Goal: Navigation & Orientation: Find specific page/section

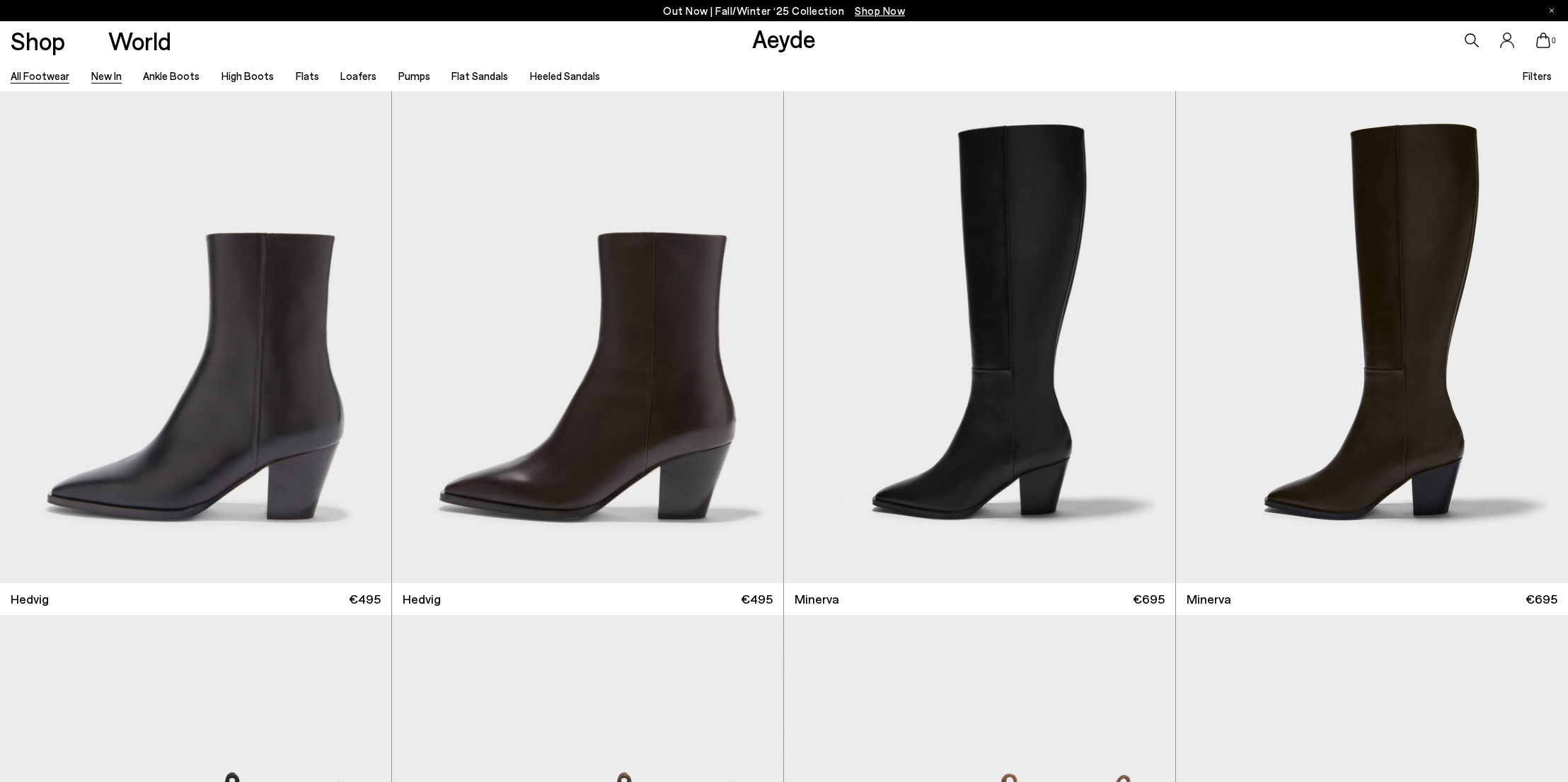
click at [49, 72] on link "All Footwear" at bounding box center [40, 76] width 59 height 13
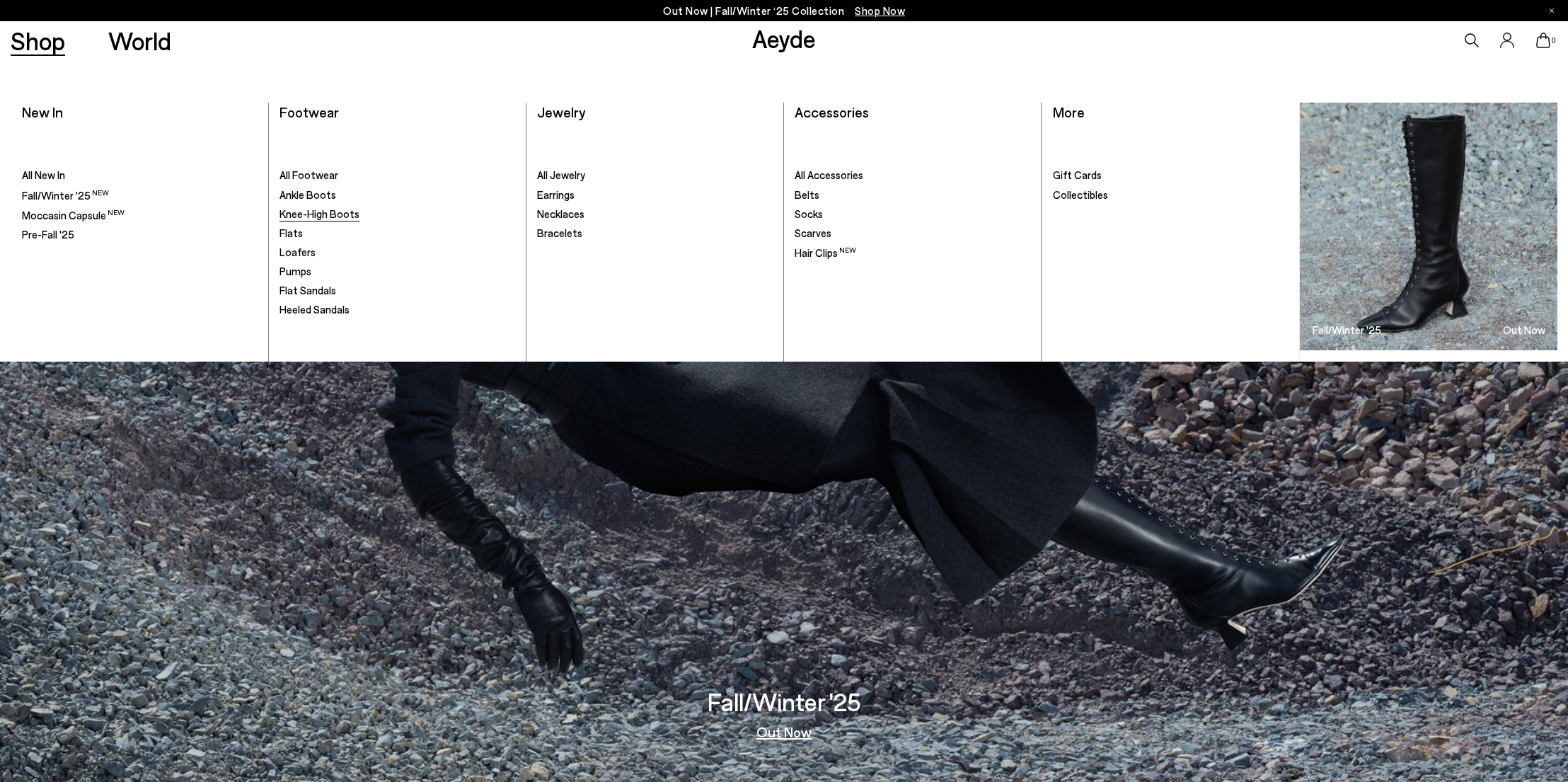
click at [330, 208] on span "Knee-High Boots" at bounding box center [319, 214] width 80 height 13
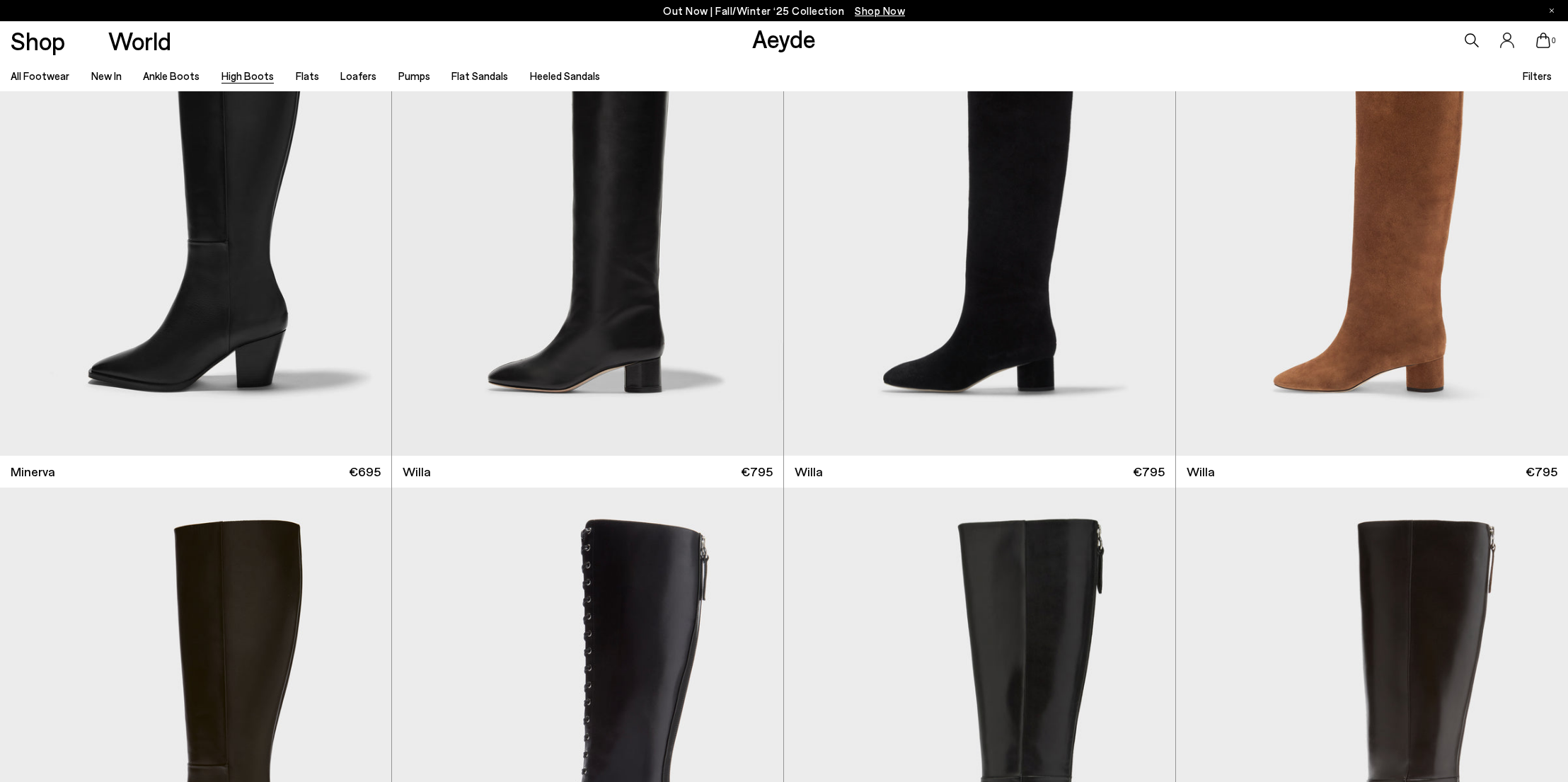
scroll to position [652, 0]
click at [238, 77] on link "High Boots" at bounding box center [248, 76] width 53 height 13
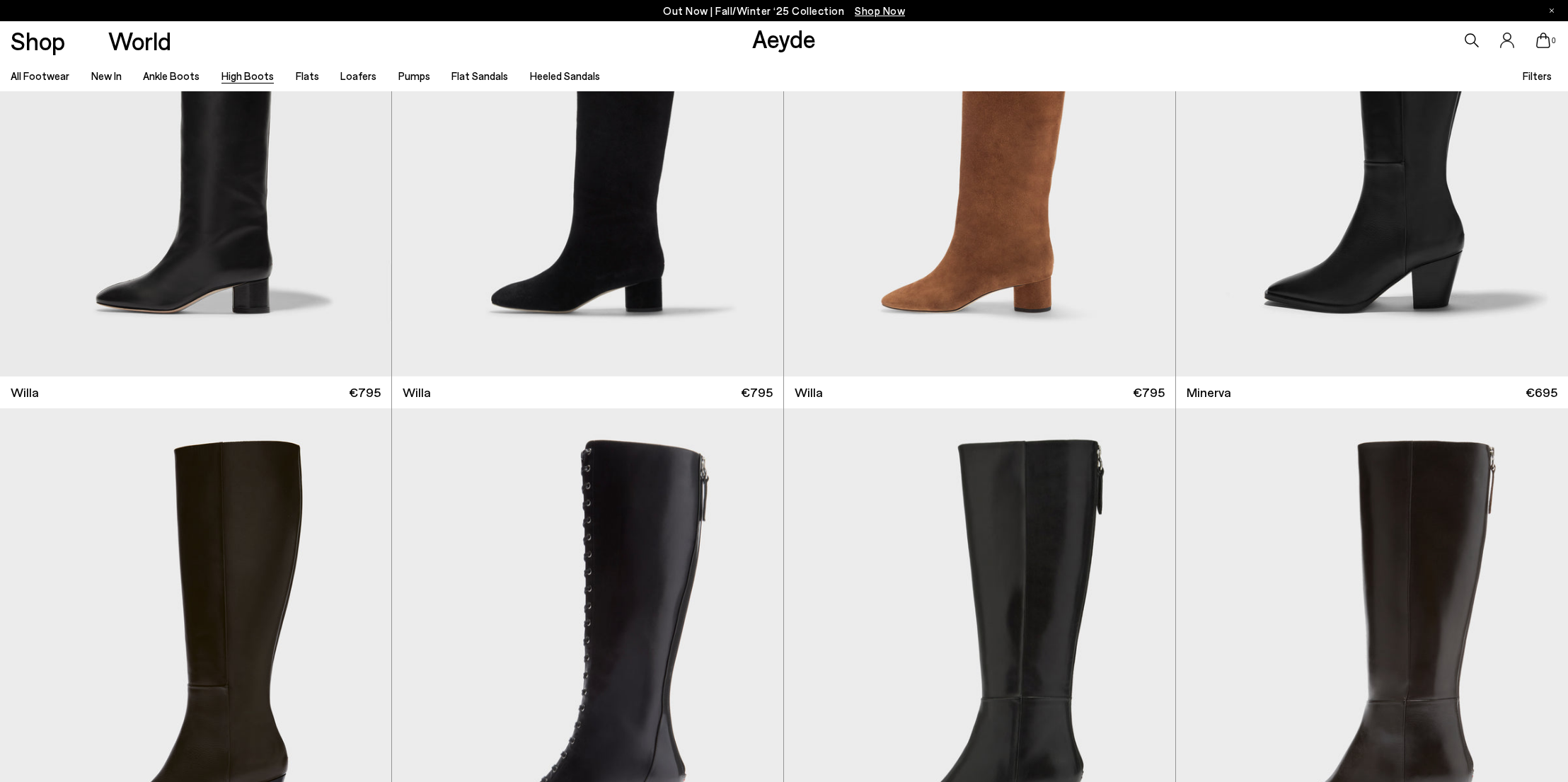
scroll to position [715, 0]
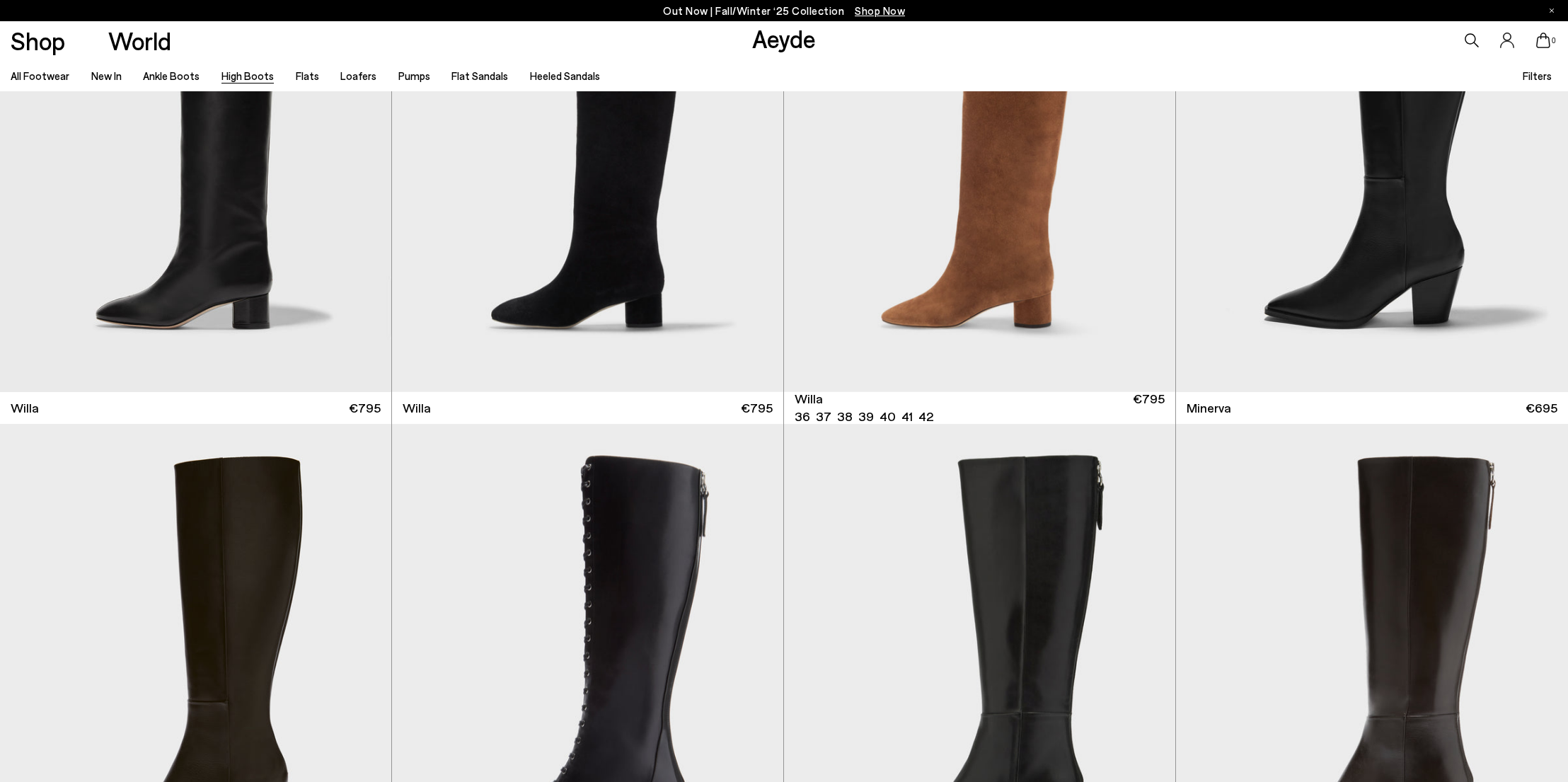
click at [233, 78] on link "High Boots" at bounding box center [248, 76] width 53 height 13
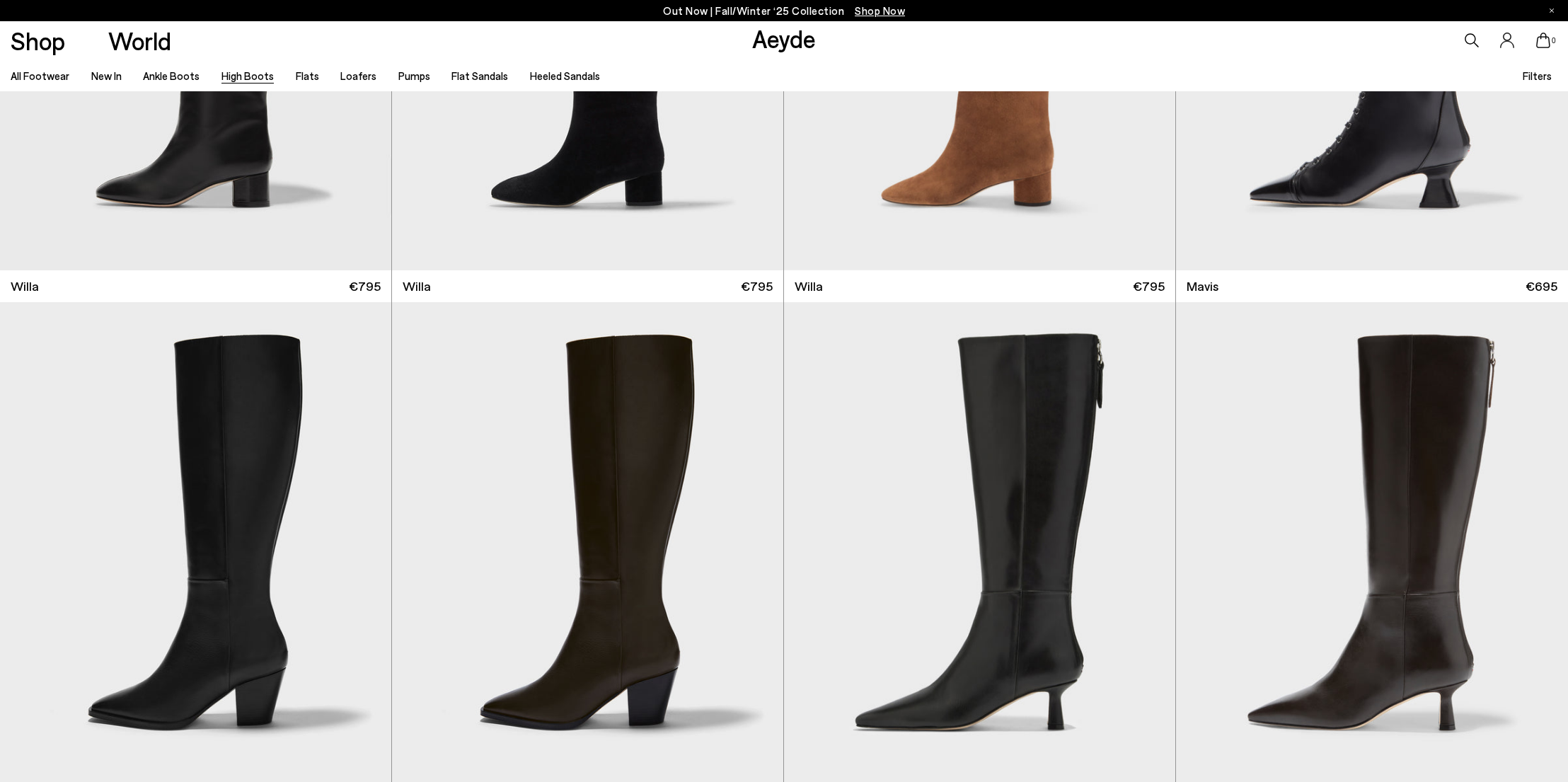
scroll to position [836, 0]
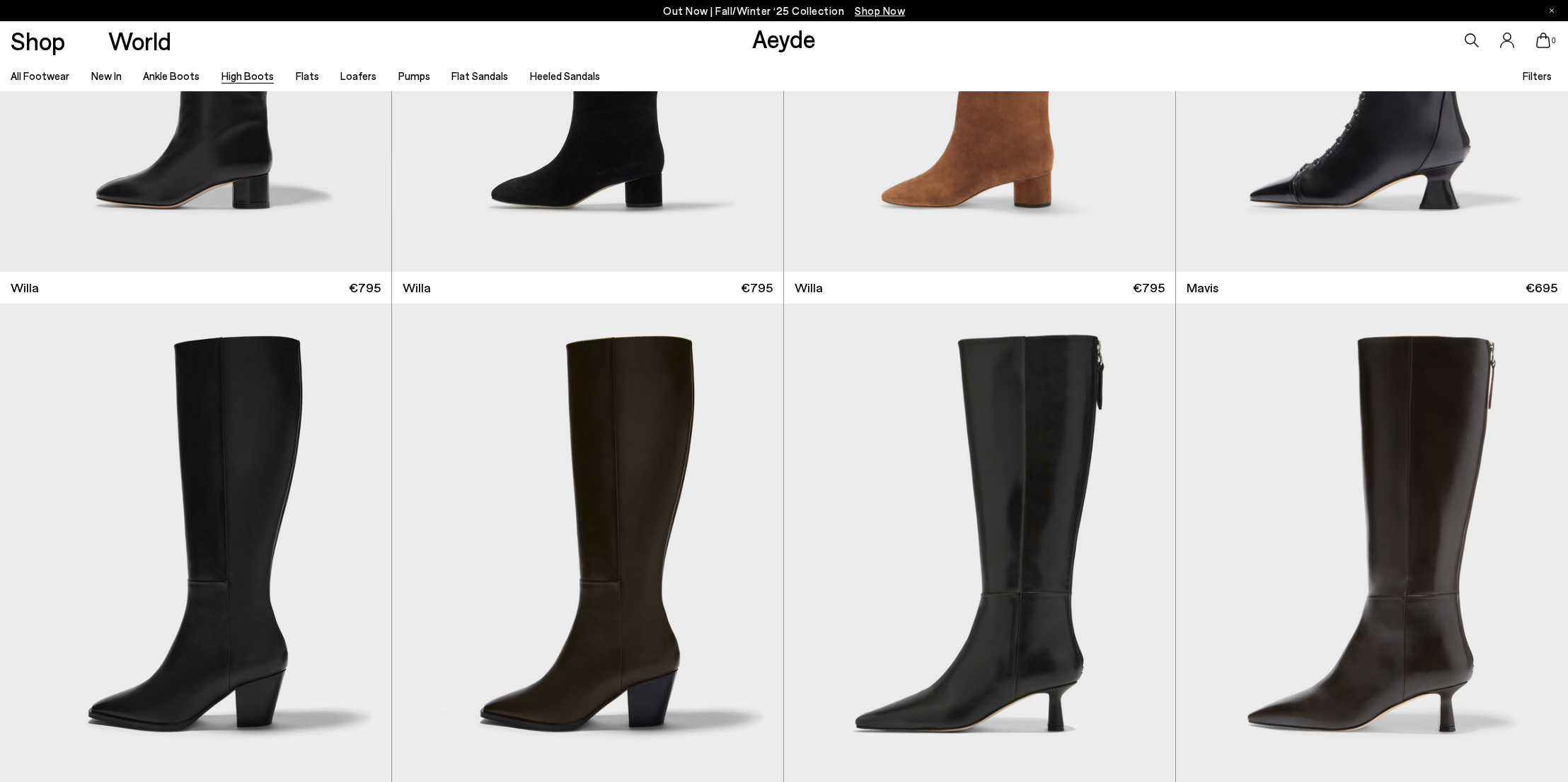
click at [233, 72] on link "High Boots" at bounding box center [248, 76] width 53 height 13
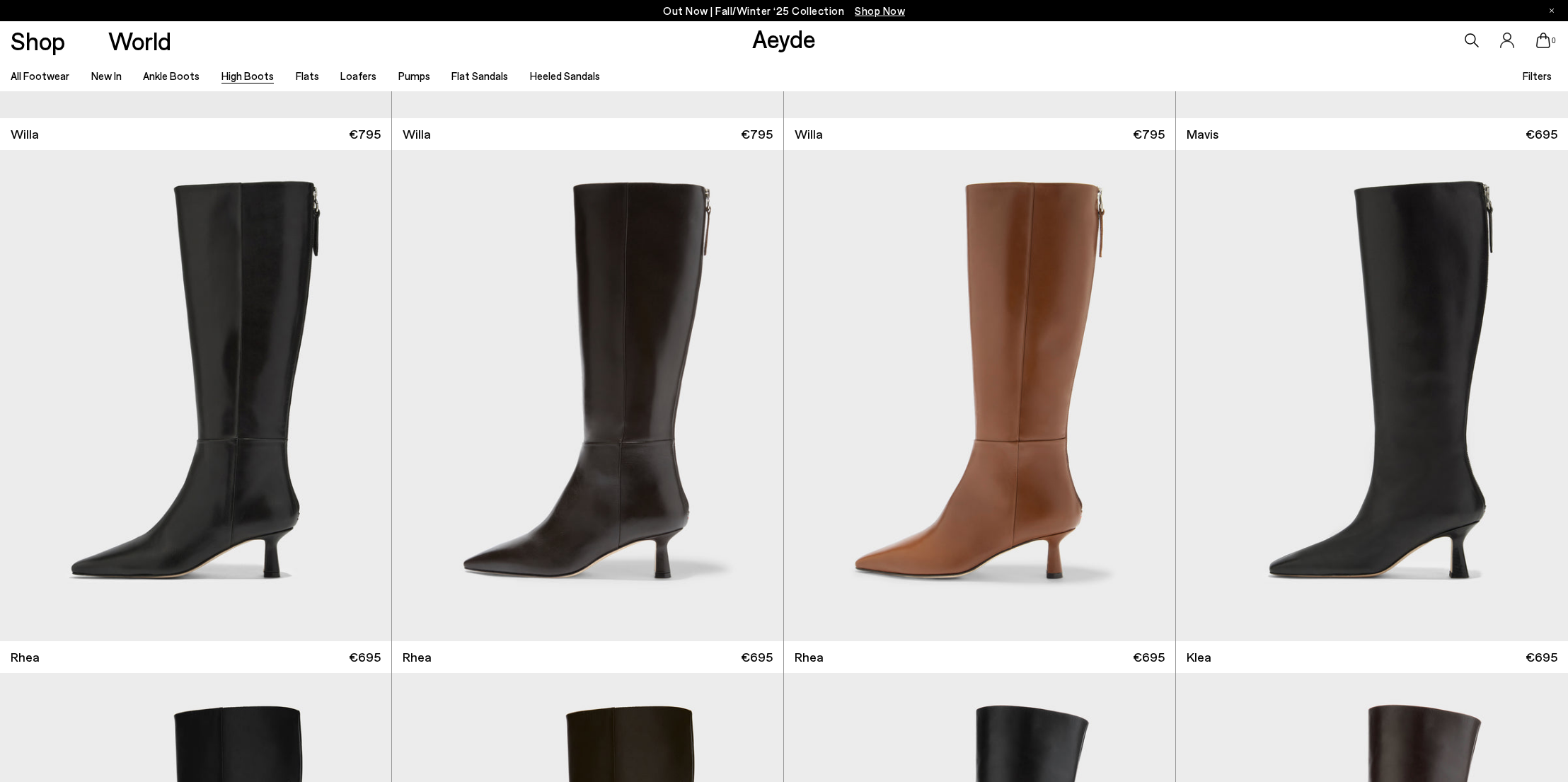
scroll to position [992, 0]
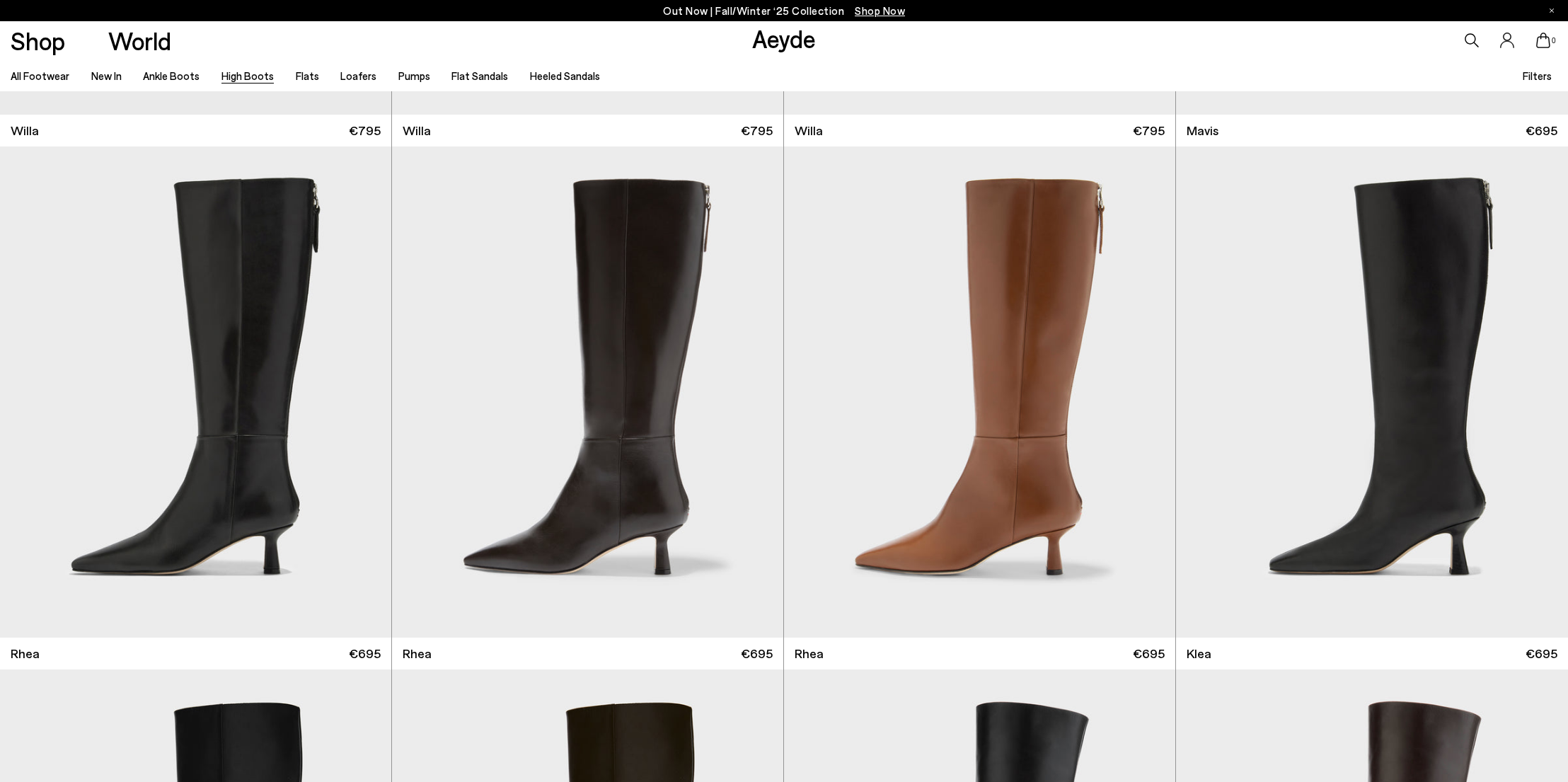
click at [240, 71] on link "High Boots" at bounding box center [248, 76] width 53 height 13
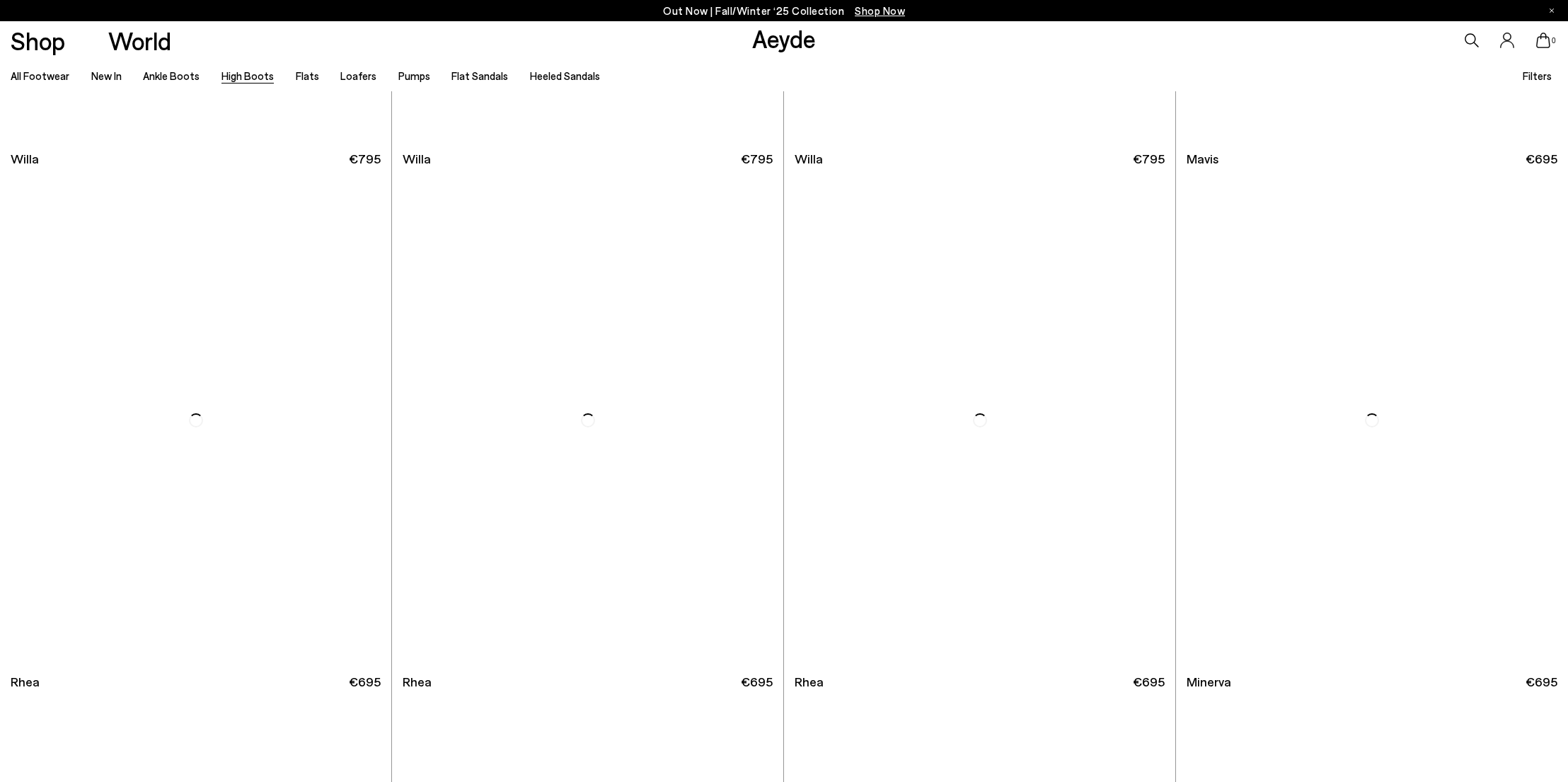
scroll to position [984, 0]
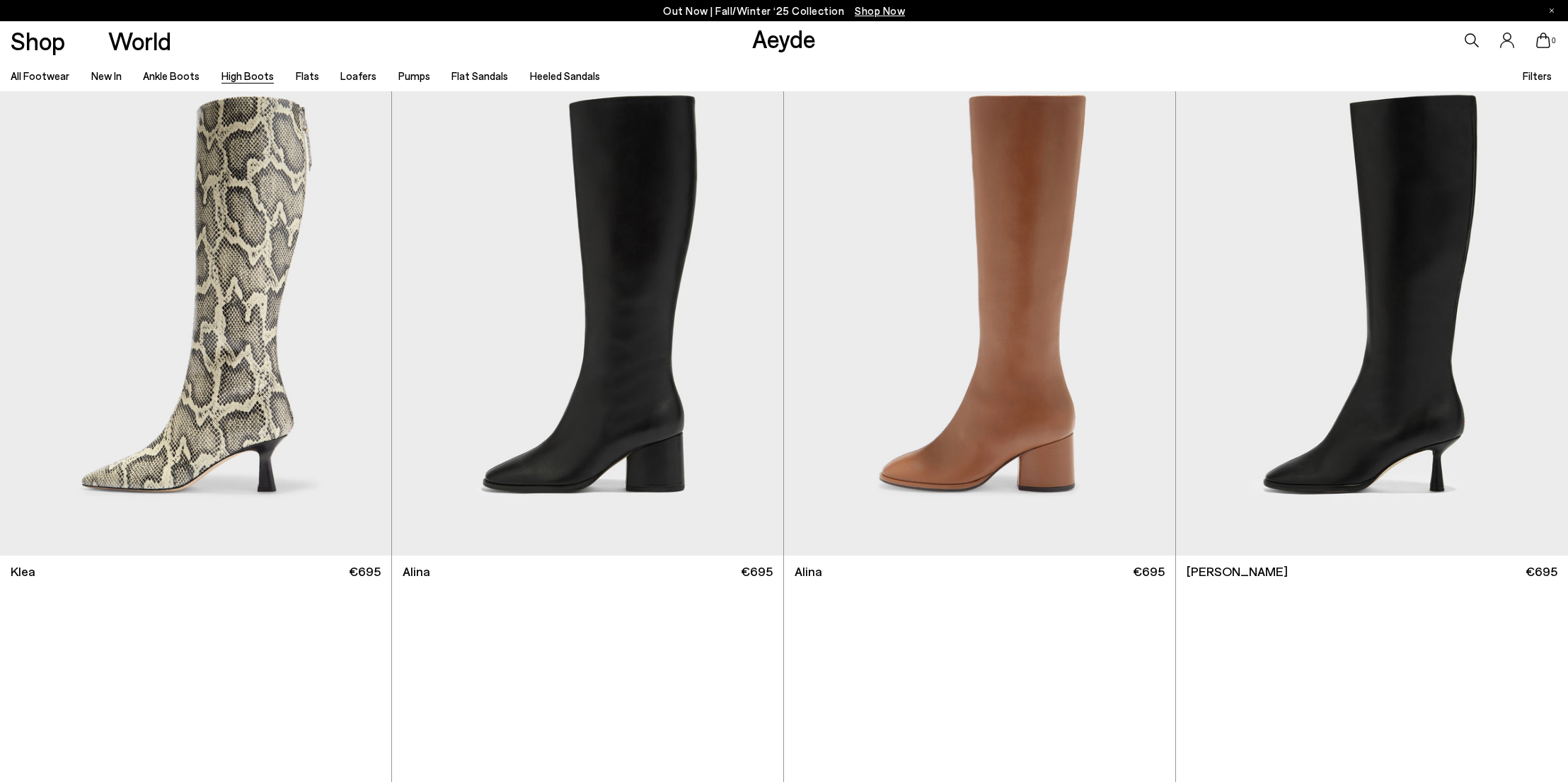
scroll to position [2016, 0]
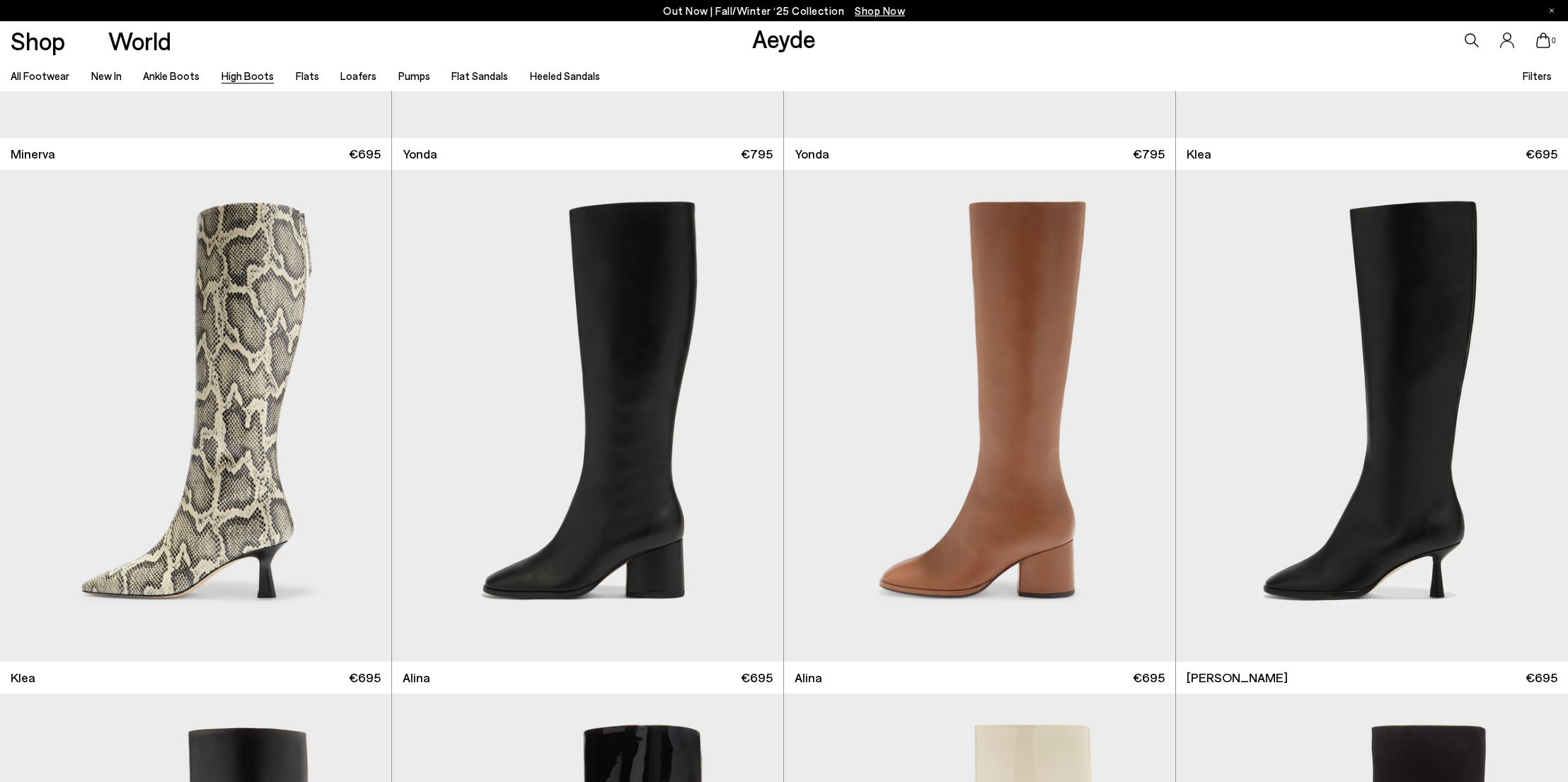
click at [233, 71] on link "High Boots" at bounding box center [248, 76] width 53 height 13
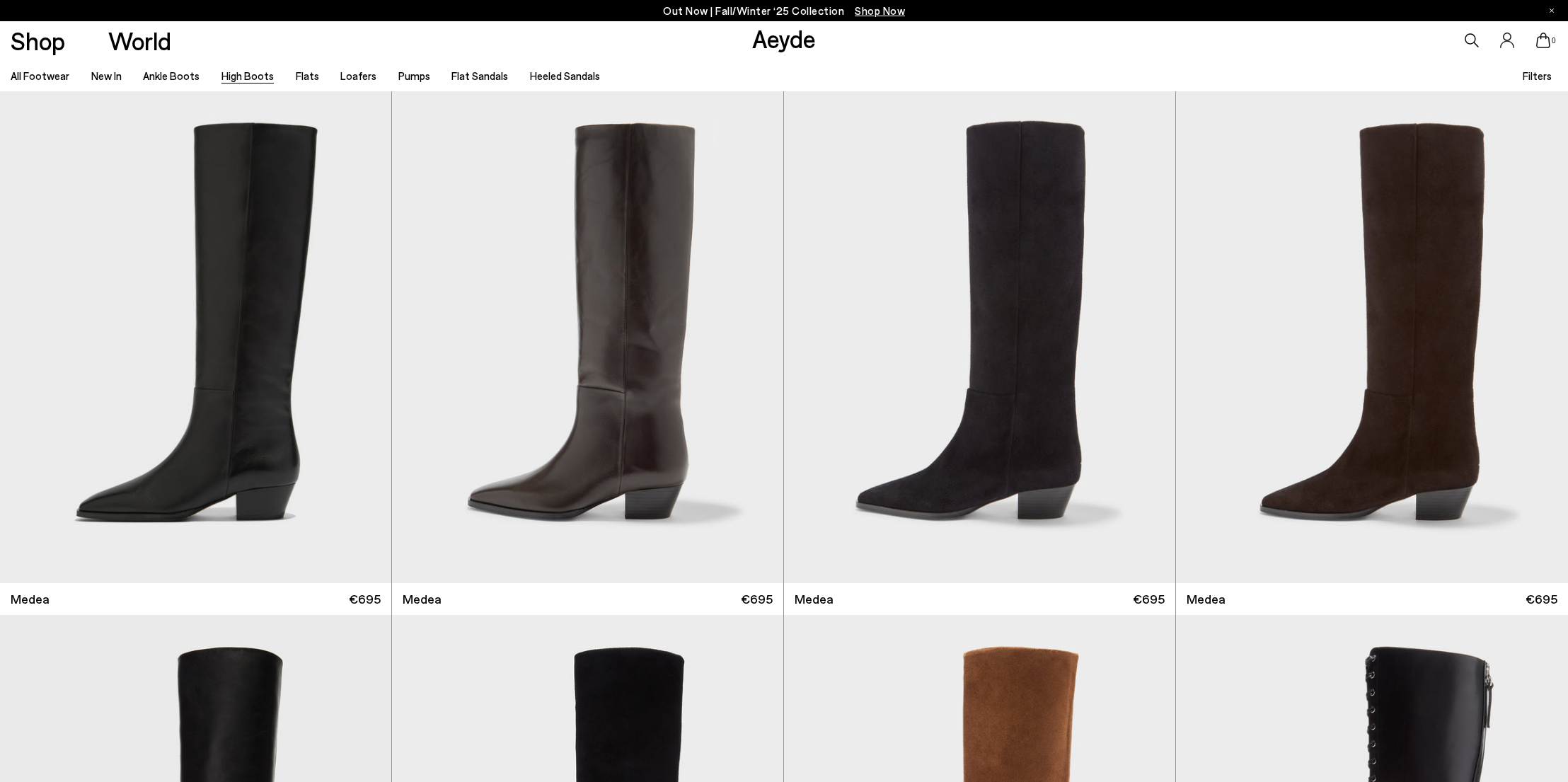
scroll to position [86, 0]
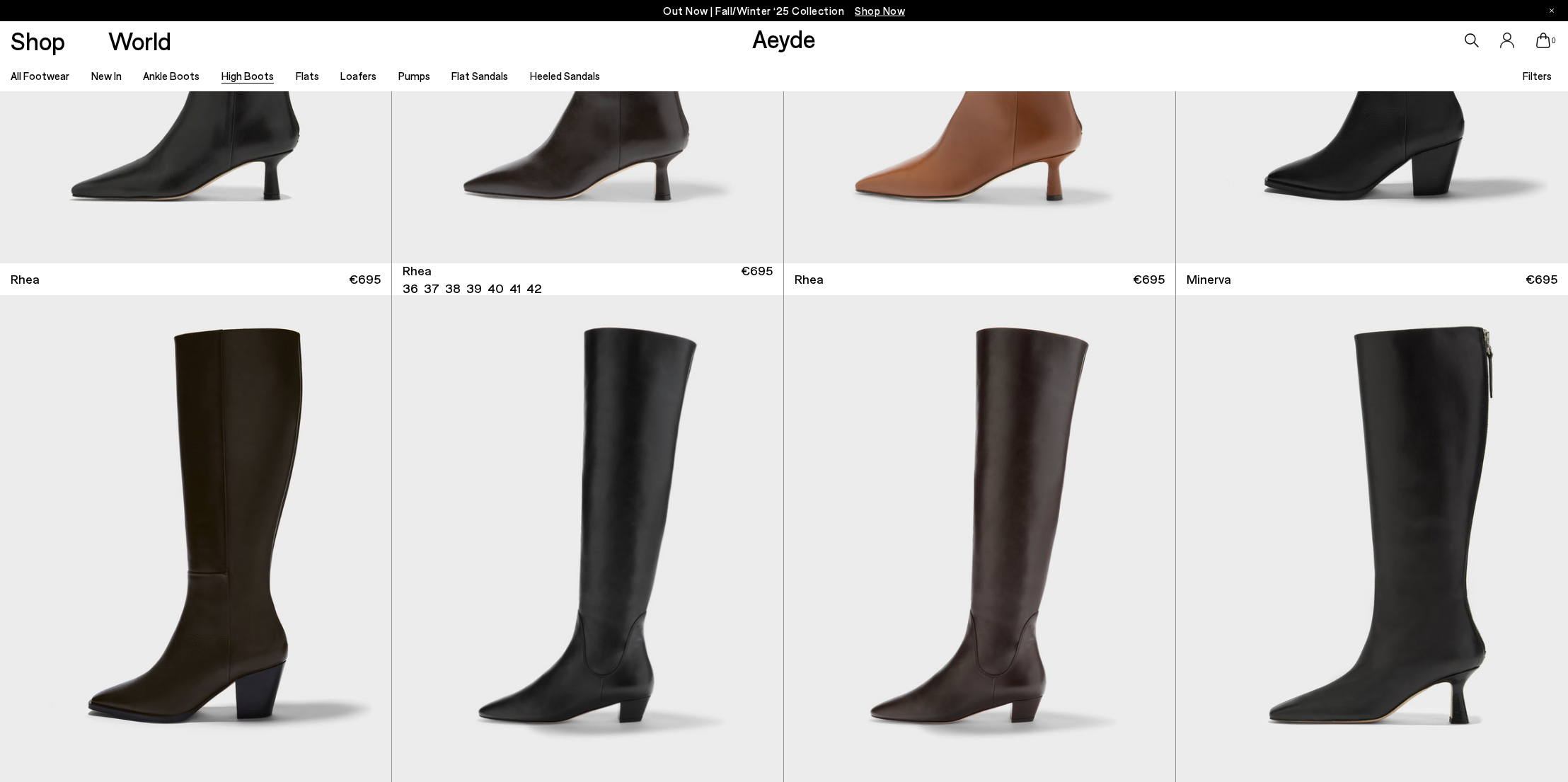
scroll to position [1369, 0]
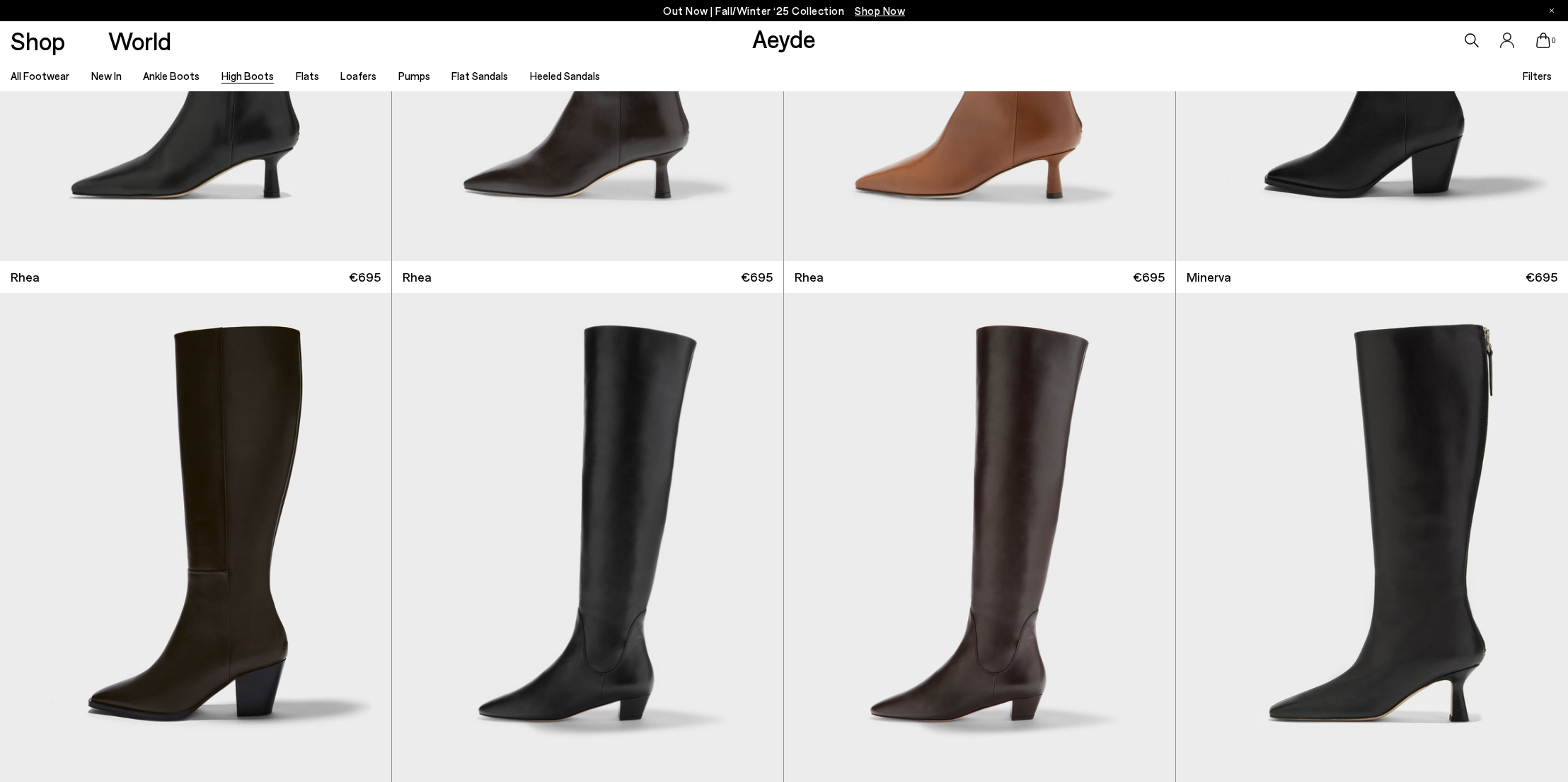
click at [247, 75] on link "High Boots" at bounding box center [248, 76] width 53 height 13
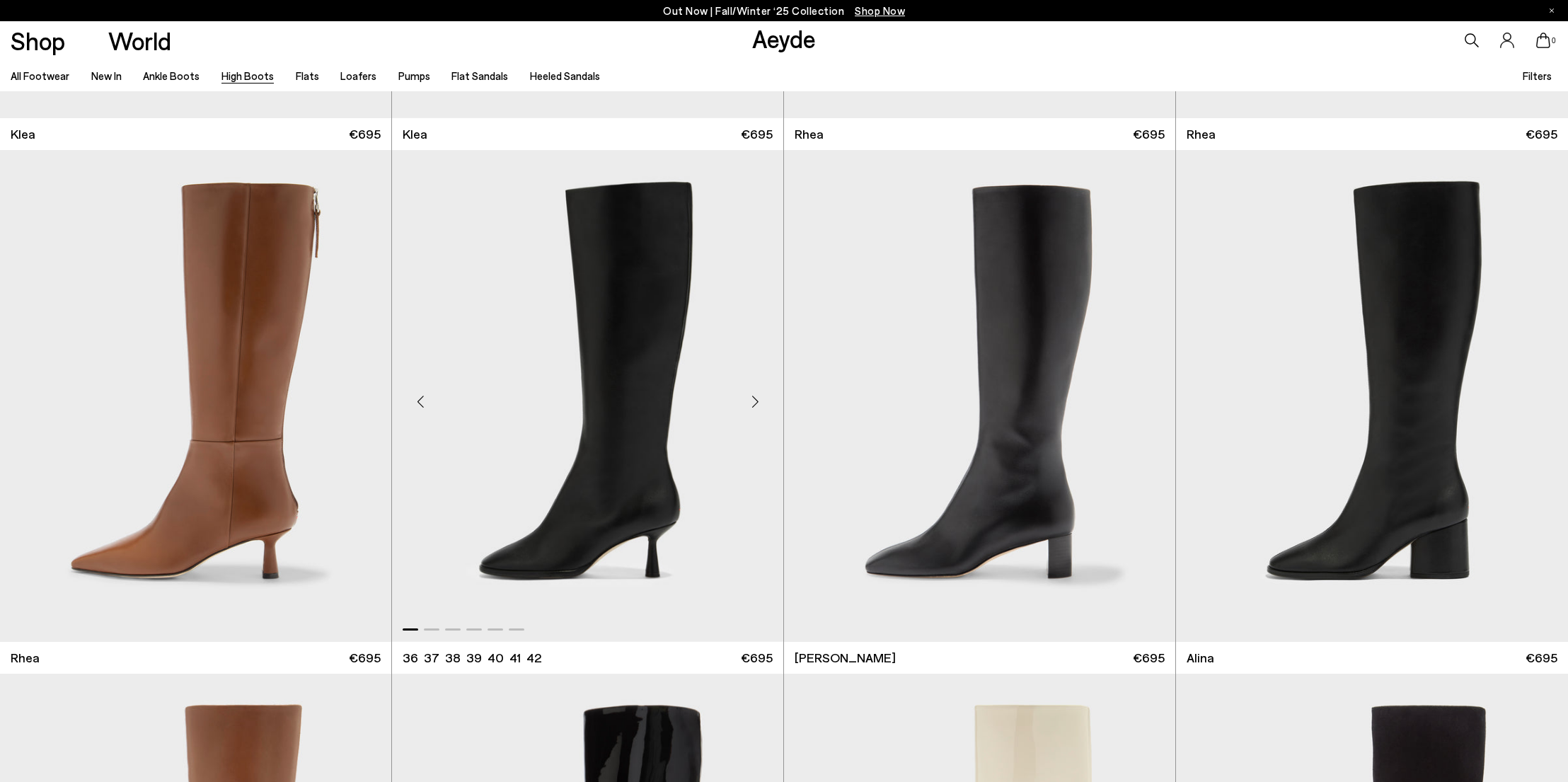
scroll to position [2019, 0]
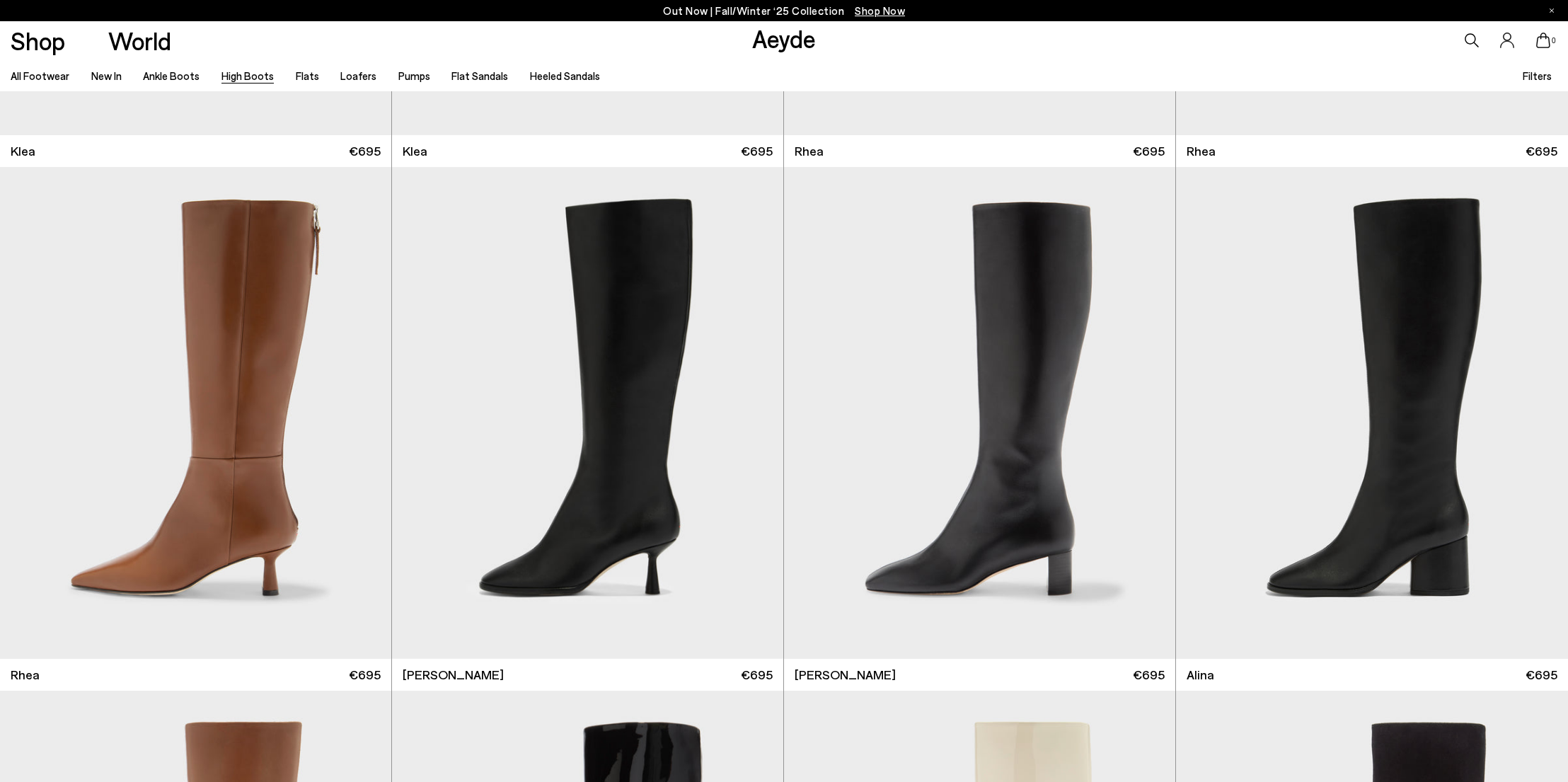
click at [258, 68] on li "High Boots" at bounding box center [248, 76] width 53 height 18
click at [249, 70] on link "High Boots" at bounding box center [248, 76] width 53 height 13
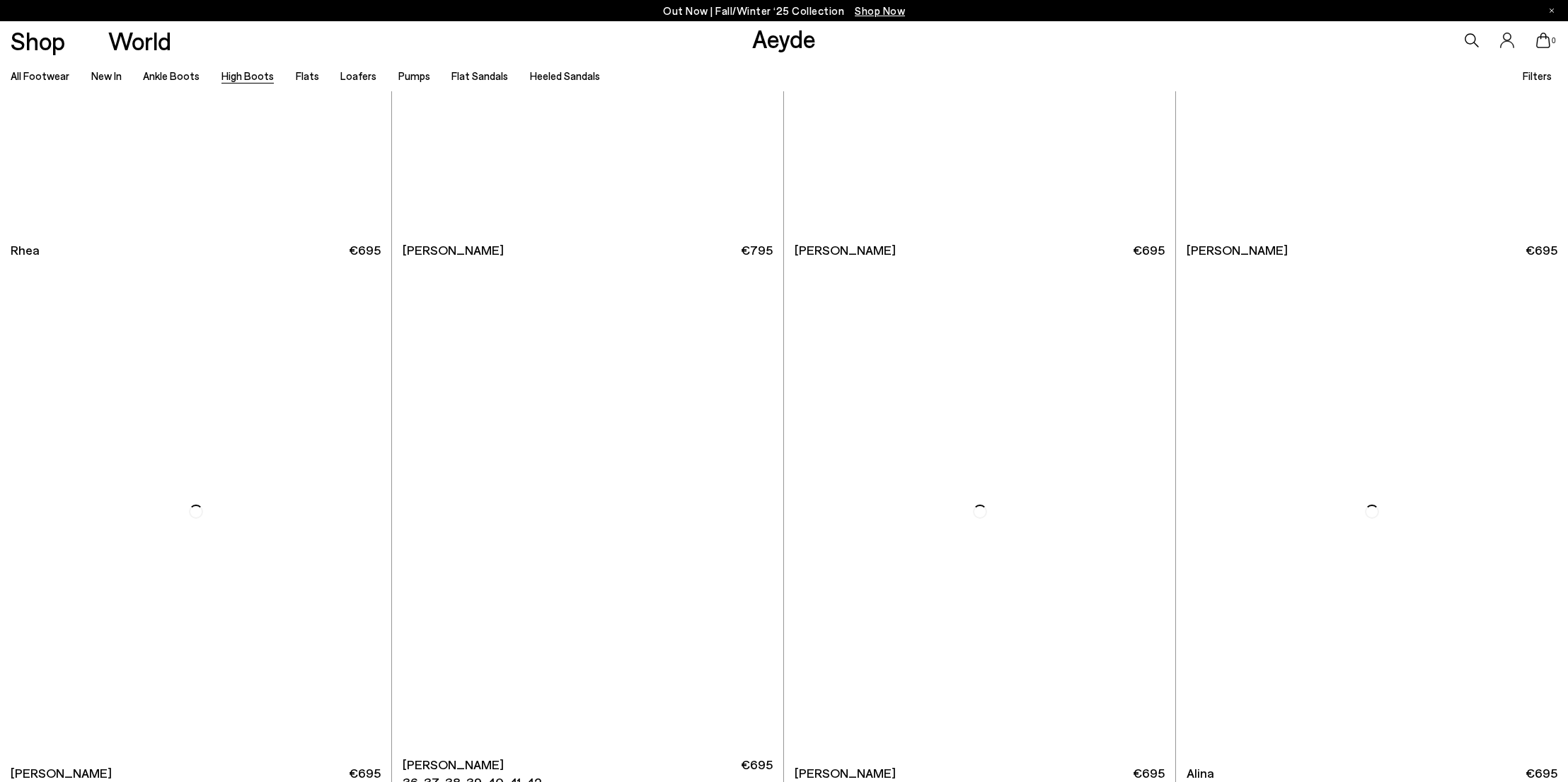
scroll to position [2467, 0]
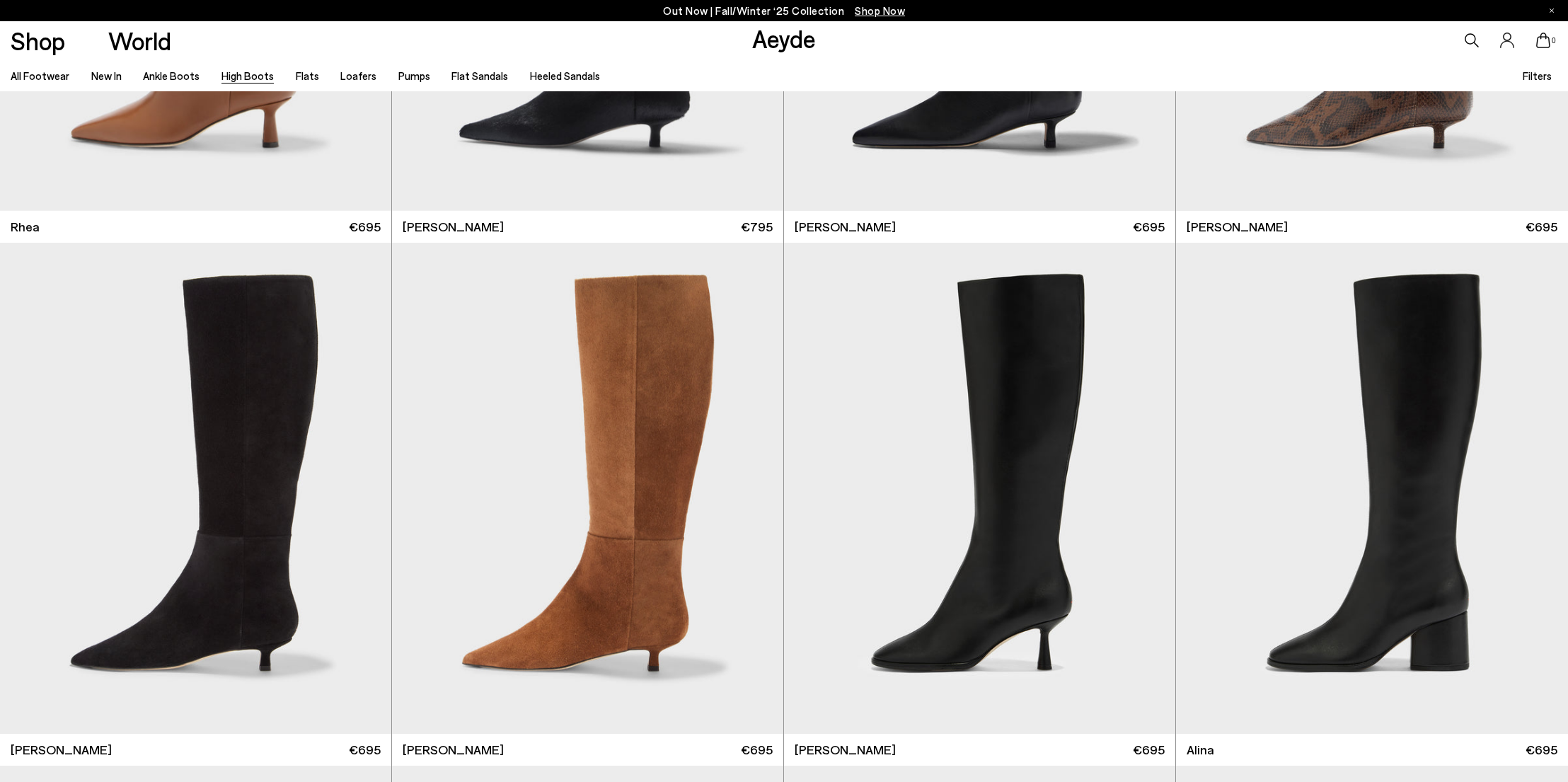
click at [258, 72] on link "High Boots" at bounding box center [248, 76] width 53 height 13
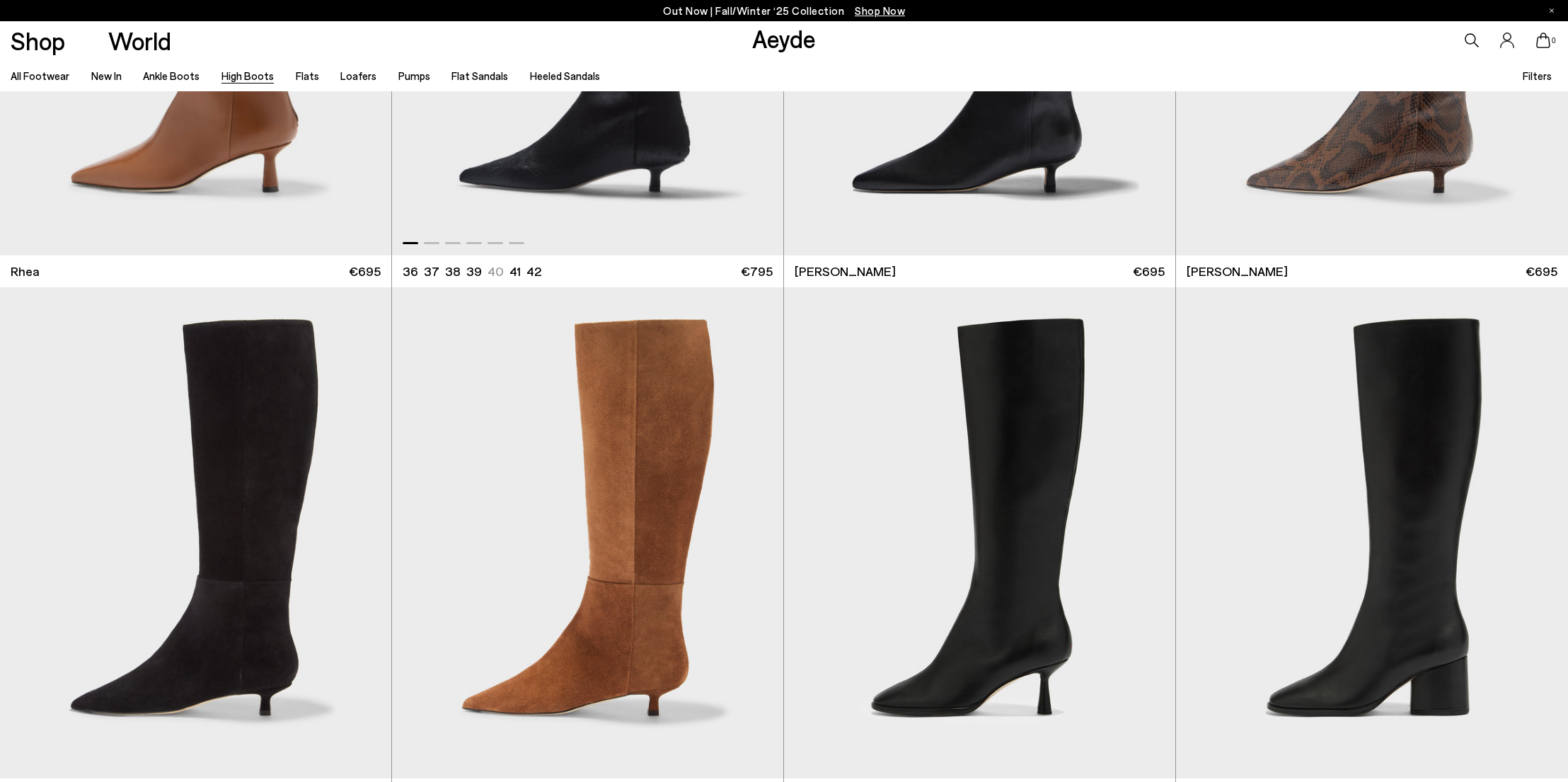
scroll to position [2427, 0]
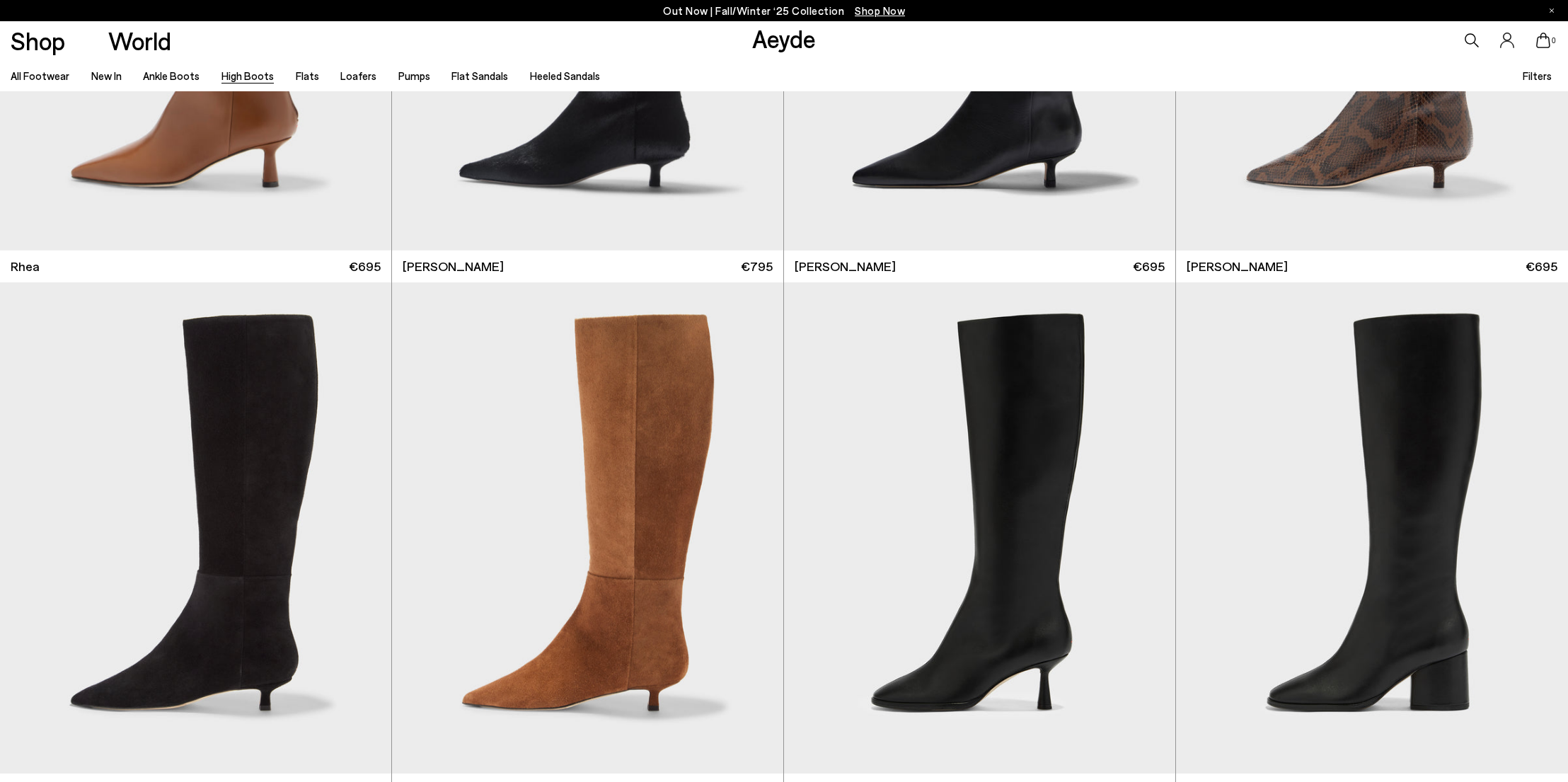
click at [243, 63] on ul "All Footwear New In Ankle Boots High Boots Flats Loafers Pumps Flat Sandals Hee…" at bounding box center [316, 75] width 611 height 32
click at [243, 75] on link "High Boots" at bounding box center [248, 76] width 53 height 13
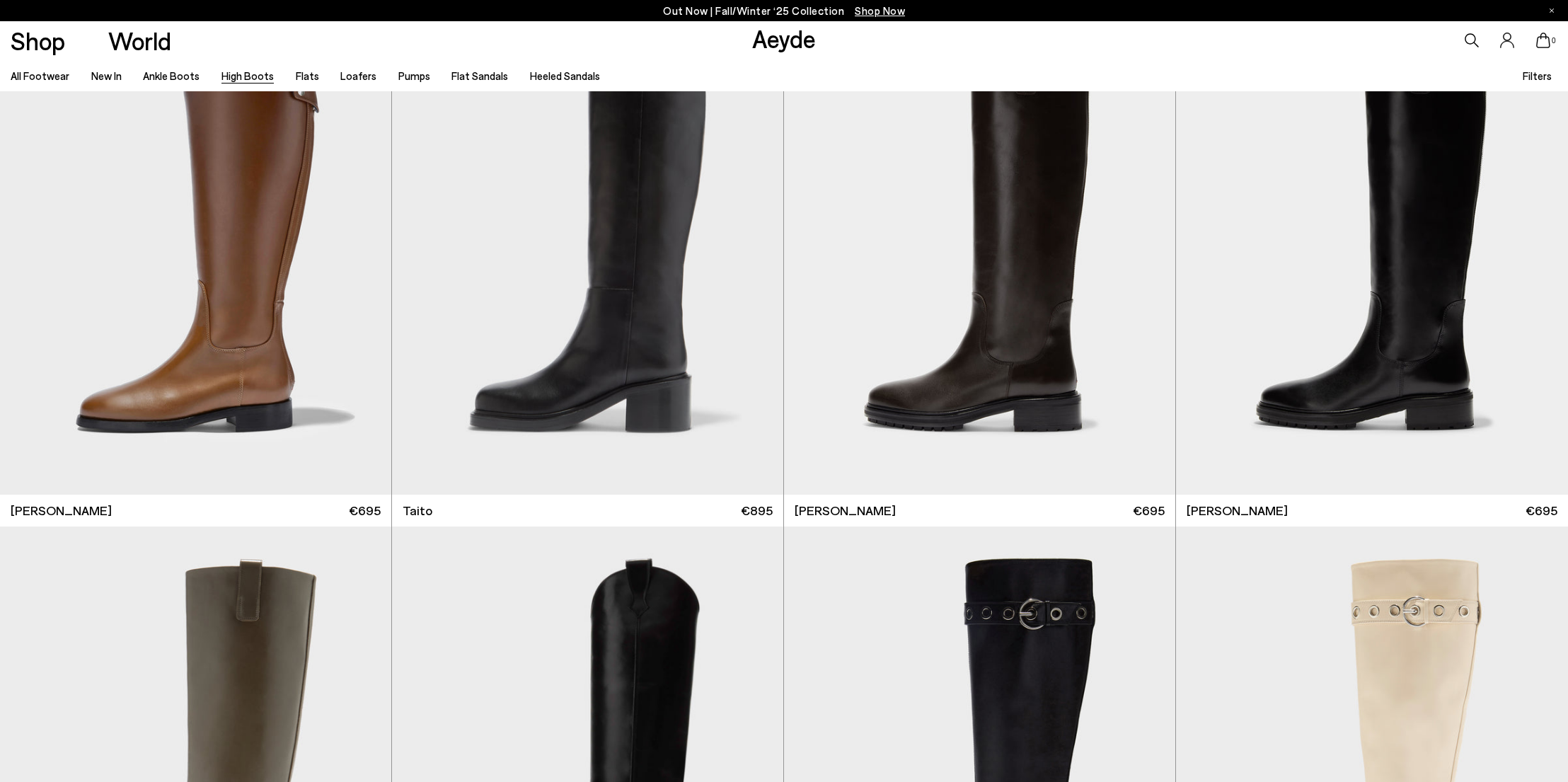
scroll to position [4223, 0]
